Goal: Task Accomplishment & Management: Complete application form

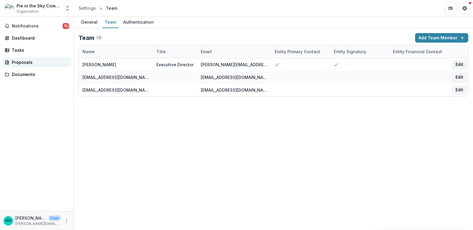
click at [30, 65] on div "Proposals" at bounding box center [39, 62] width 55 height 6
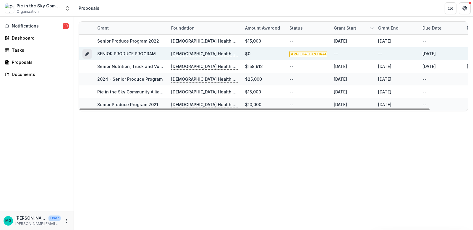
click at [88, 56] on icon "Grant e465bd55-5895-44d7-8191-8aca4a82d519" at bounding box center [87, 53] width 5 height 5
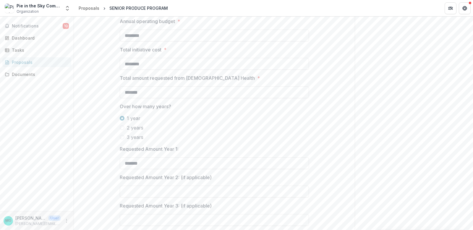
scroll to position [21, 0]
type textarea "**********"
click at [235, 13] on input "**********" at bounding box center [214, 7] width 189 height 12
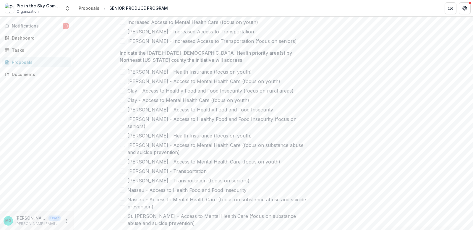
scroll to position [0, 0]
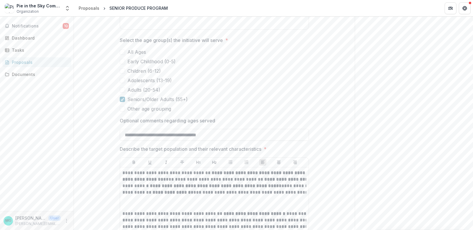
scroll to position [1329, 0]
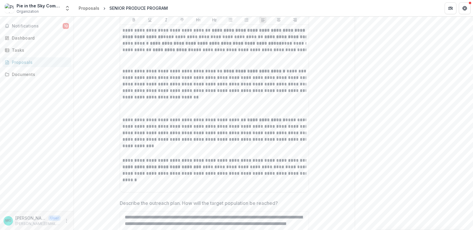
scroll to position [1478, 0]
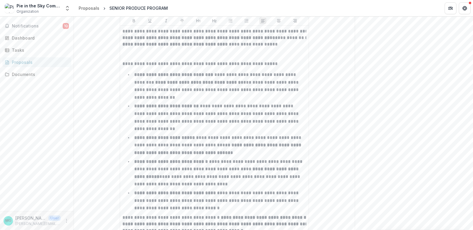
scroll to position [1887, 0]
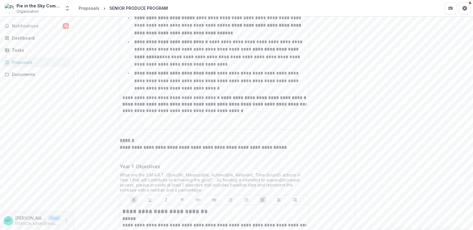
scroll to position [2015, 0]
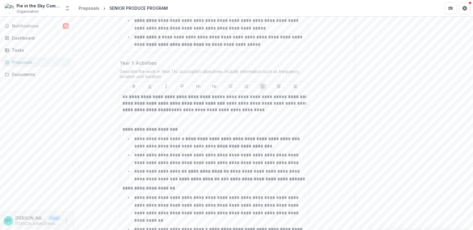
scroll to position [2516, 0]
